Goal: Navigation & Orientation: Find specific page/section

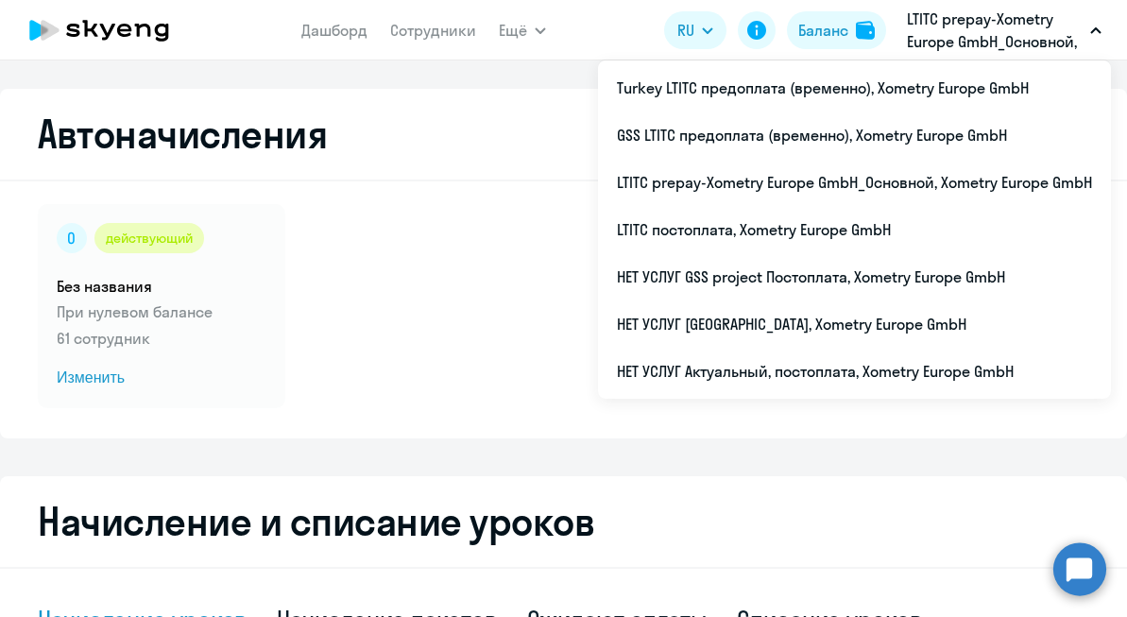
select select "10"
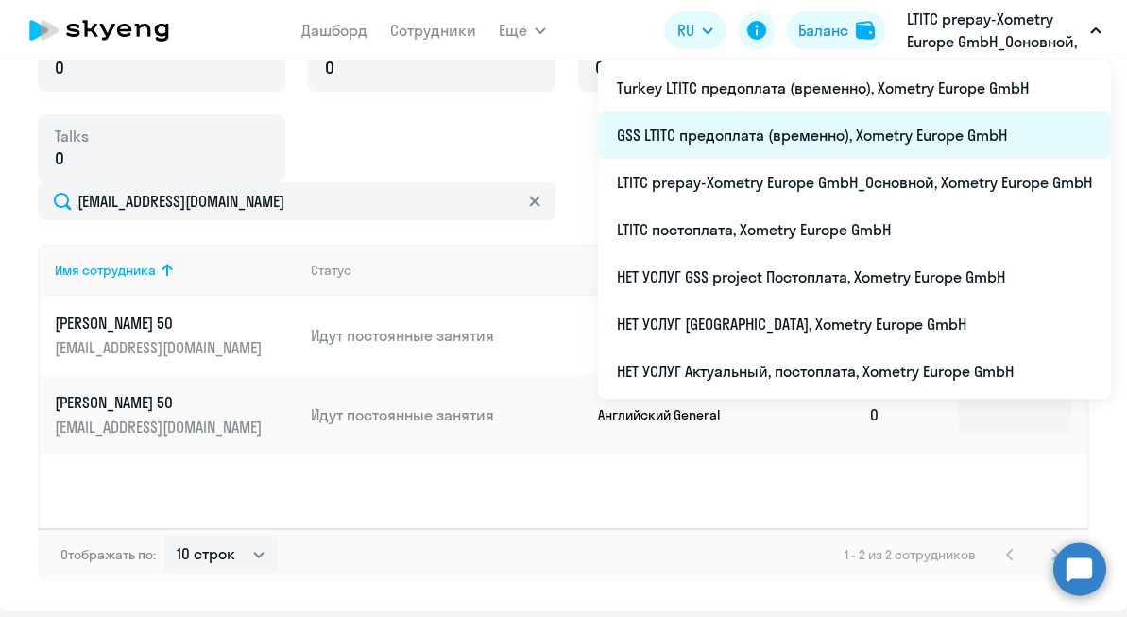
click at [755, 137] on li "GSS LTITC предоплата (временно), Xometry Europe GmbH" at bounding box center [854, 134] width 513 height 47
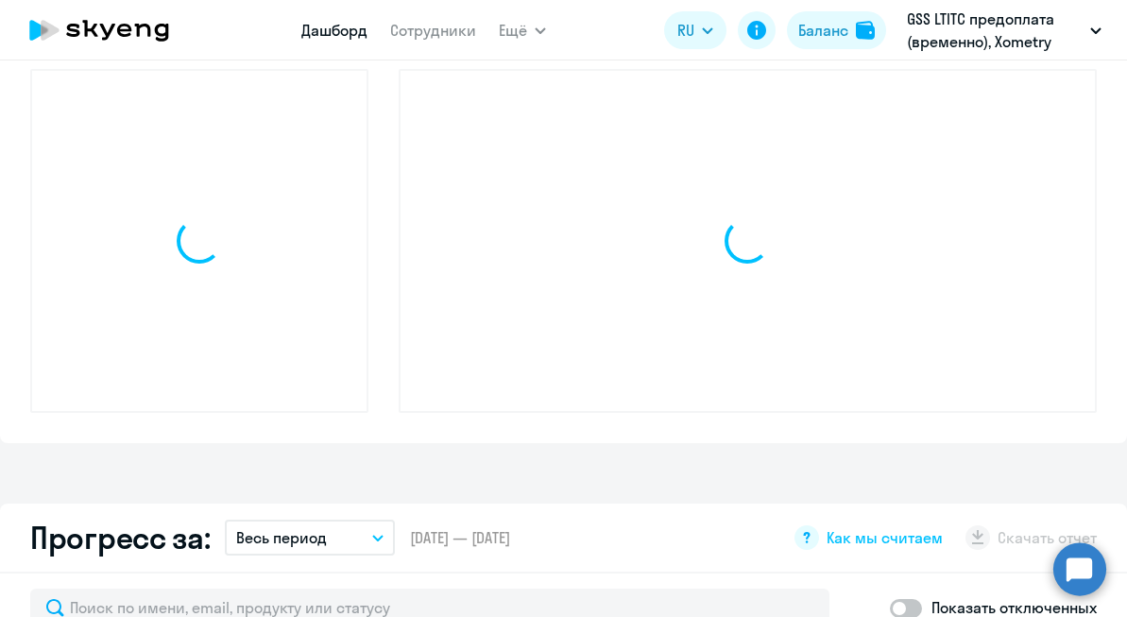
select select "30"
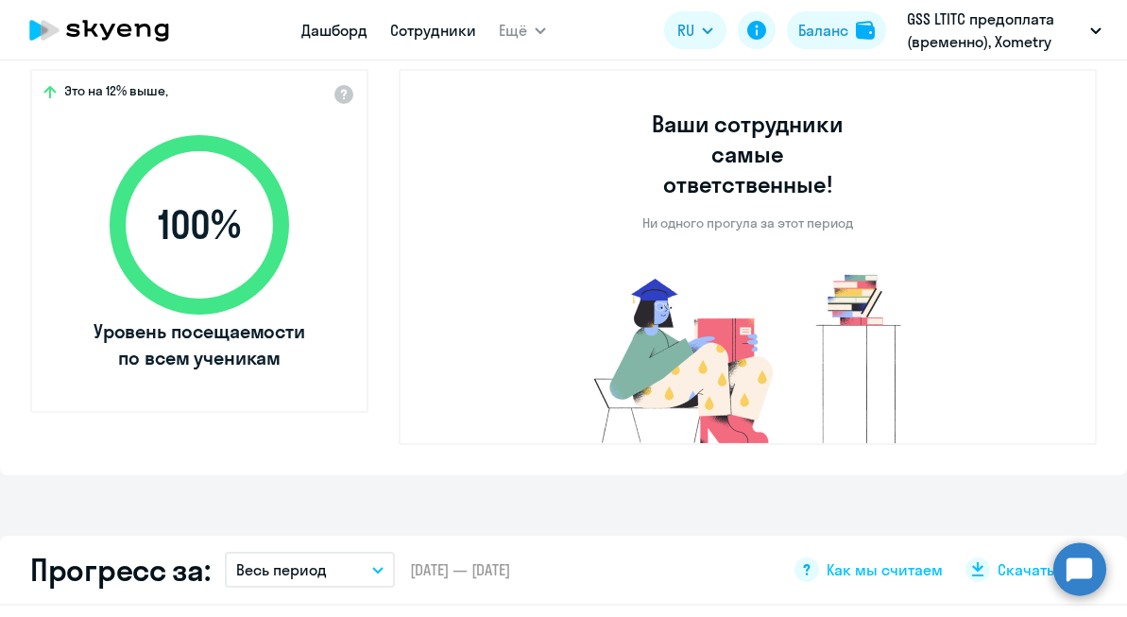
click at [452, 27] on link "Сотрудники" at bounding box center [433, 30] width 86 height 19
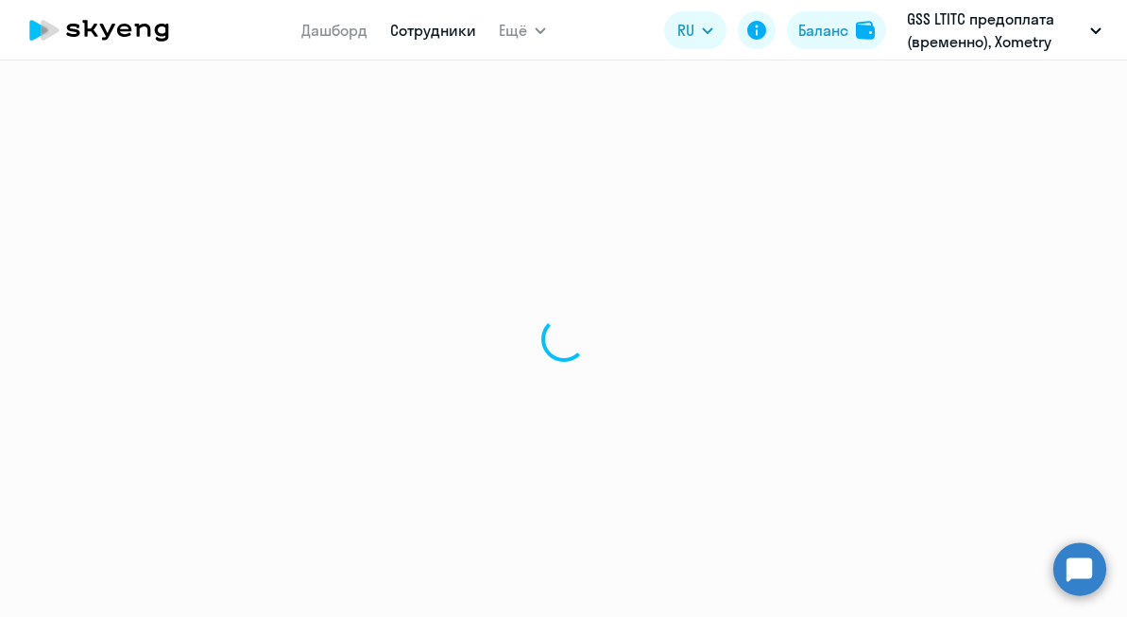
select select "30"
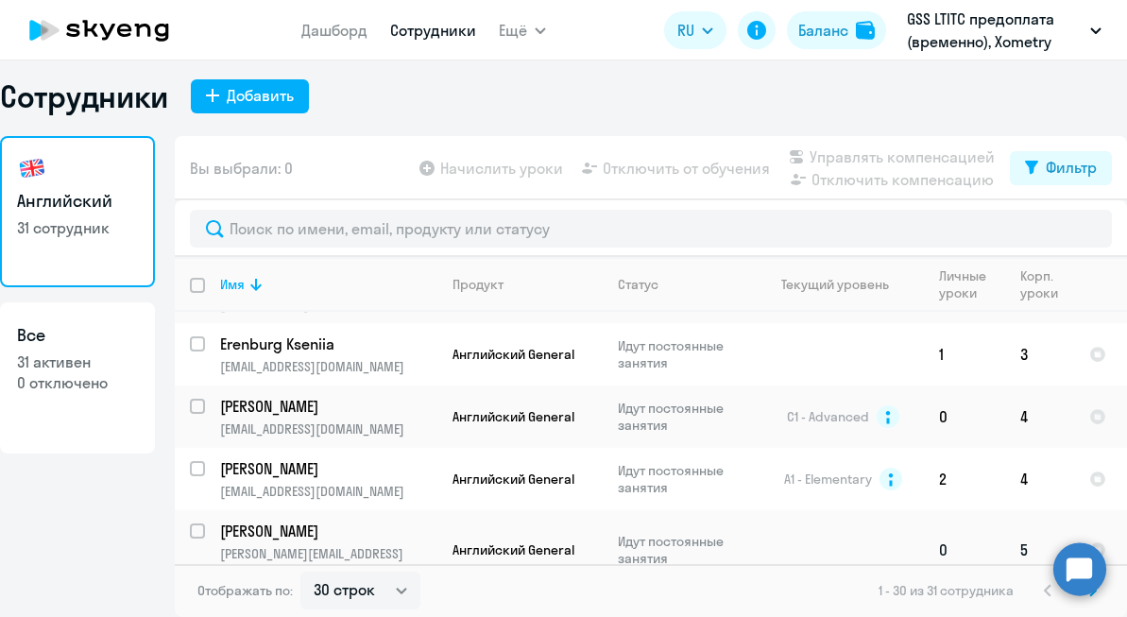
scroll to position [145, 0]
